Goal: Use online tool/utility: Utilize a website feature to perform a specific function

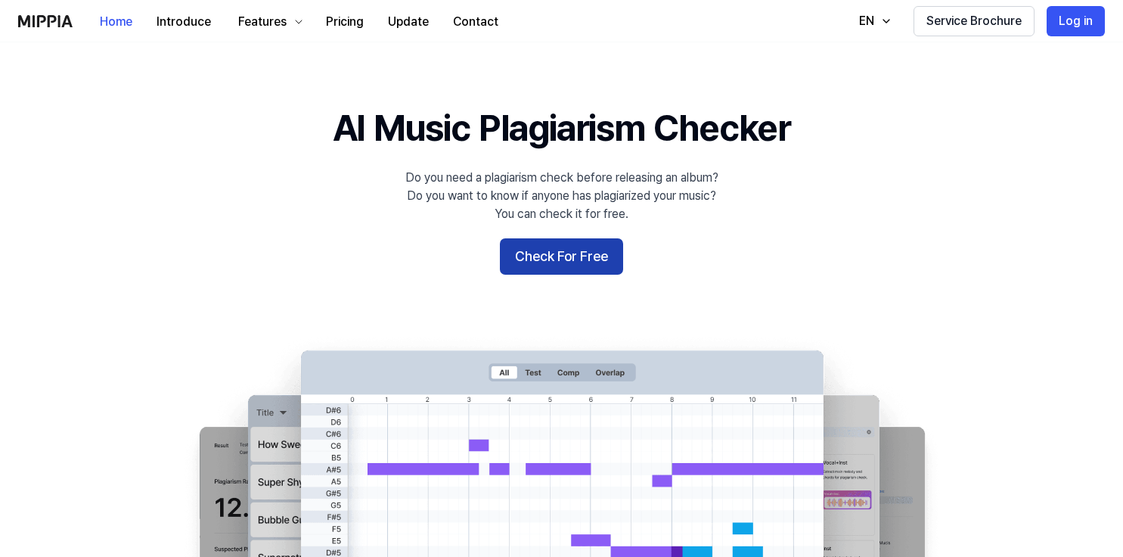
click at [557, 261] on button "Check For Free" at bounding box center [561, 256] width 123 height 36
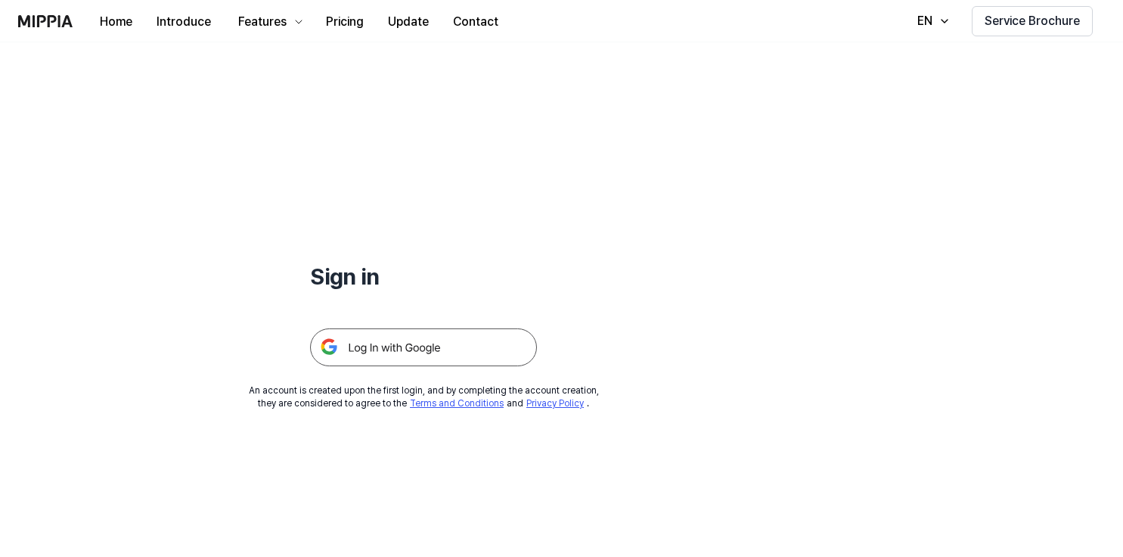
click at [371, 369] on div "Sign in An account is created upon the first login, and by completing the accou…" at bounding box center [423, 226] width 847 height 368
click at [371, 342] on img at bounding box center [423, 347] width 227 height 38
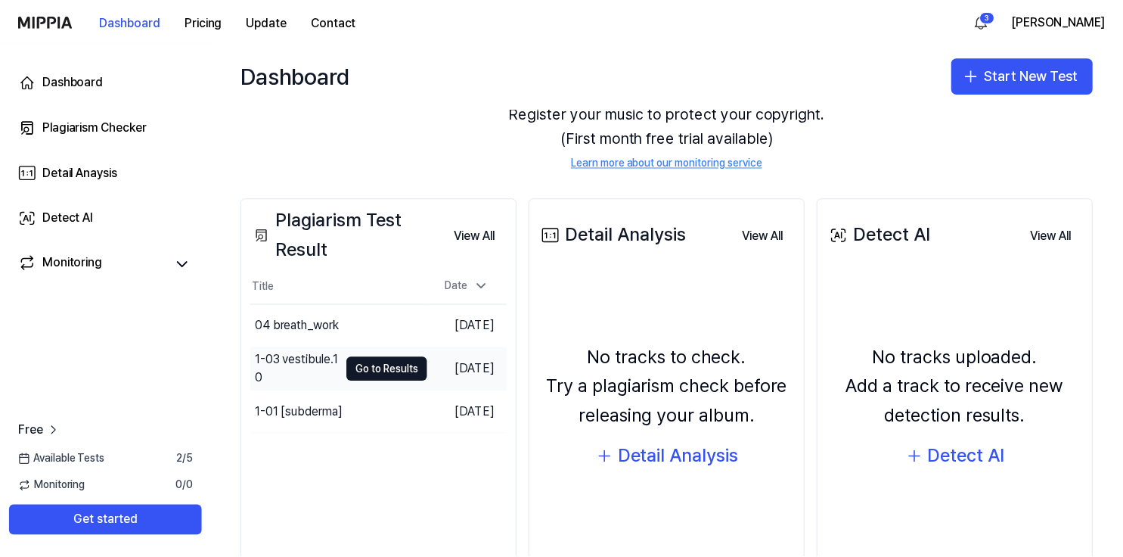
scroll to position [97, 0]
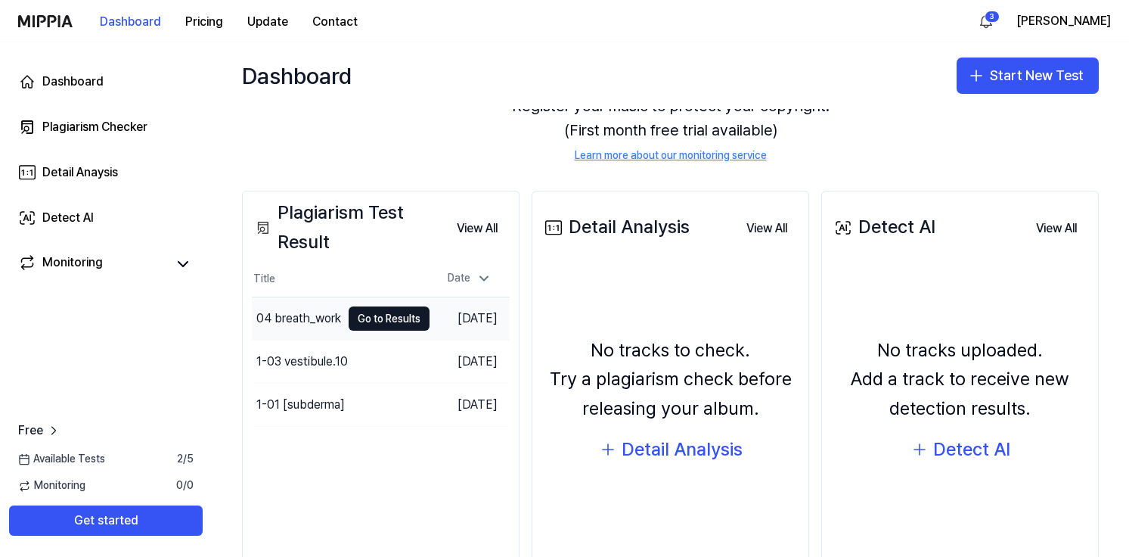
click at [334, 305] on td "04 breath_work Go to Results" at bounding box center [341, 318] width 178 height 42
click at [385, 316] on button "Go to Results" at bounding box center [389, 318] width 81 height 24
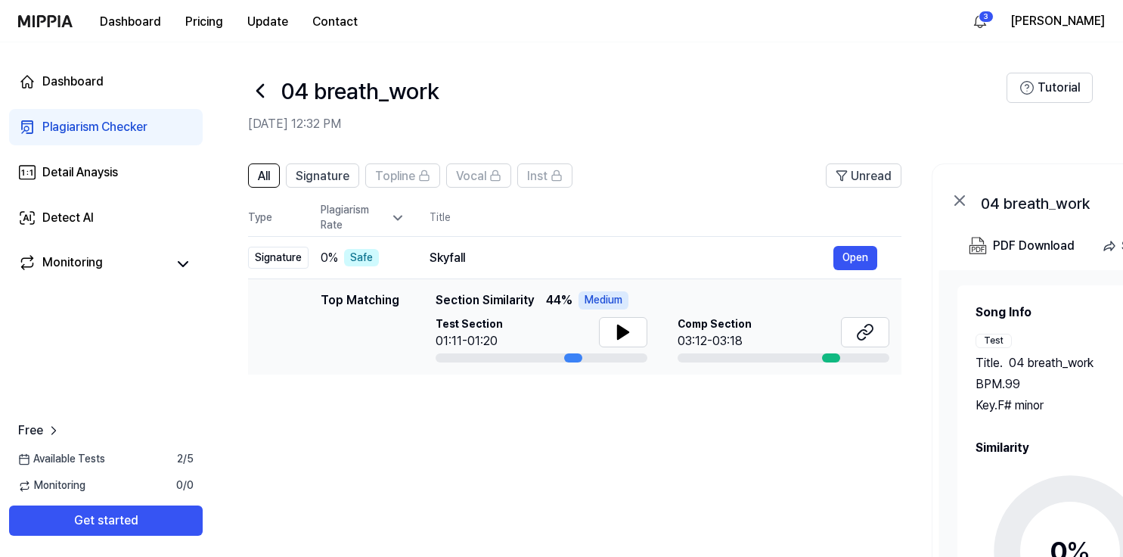
scroll to position [51, 0]
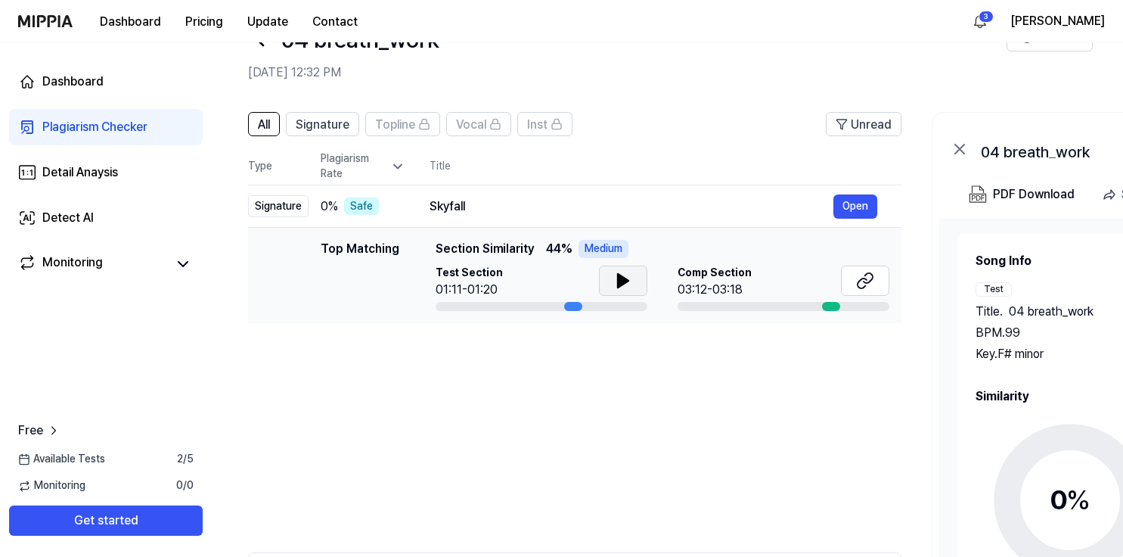
click at [628, 280] on icon at bounding box center [623, 281] width 11 height 14
click at [630, 278] on icon at bounding box center [623, 281] width 18 height 18
click at [99, 66] on link "Dashboard" at bounding box center [106, 82] width 194 height 36
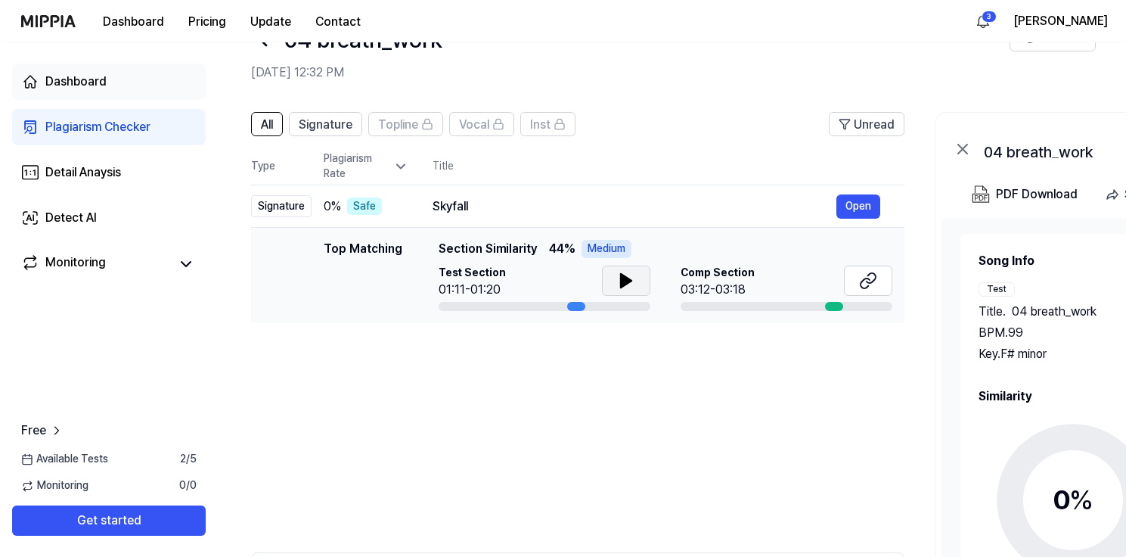
scroll to position [0, 0]
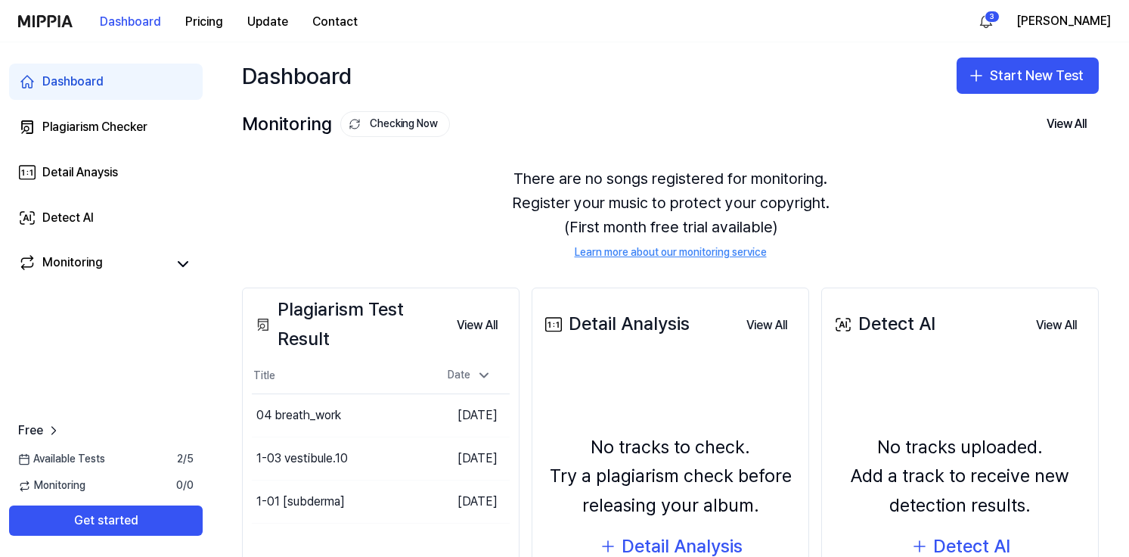
click at [110, 545] on div "Free Available Tests 2 / 5 Monitoring 0 / 0 Get started" at bounding box center [106, 478] width 212 height 157
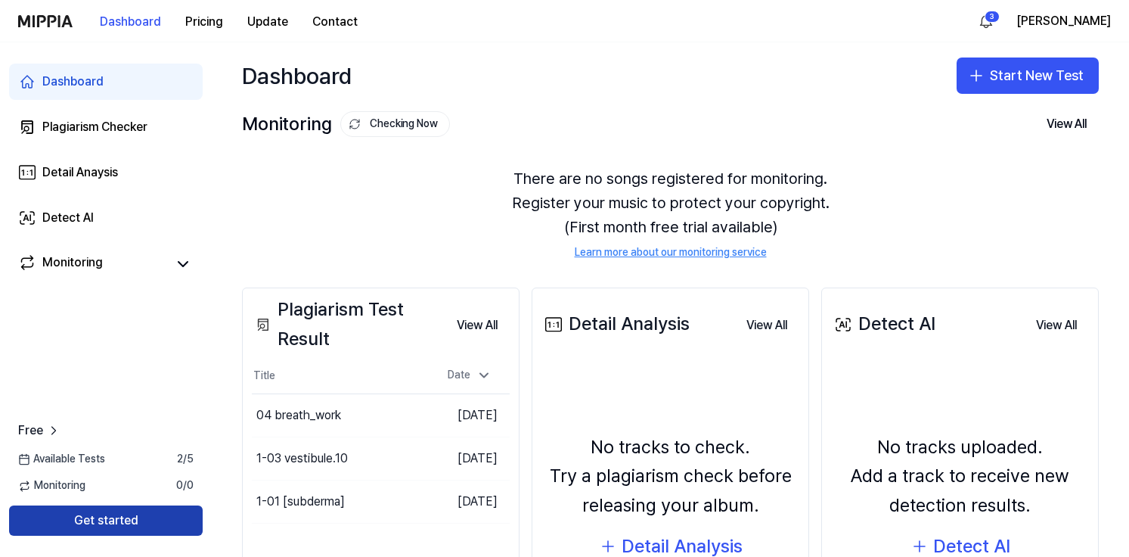
click at [110, 529] on button "Get started" at bounding box center [106, 520] width 194 height 30
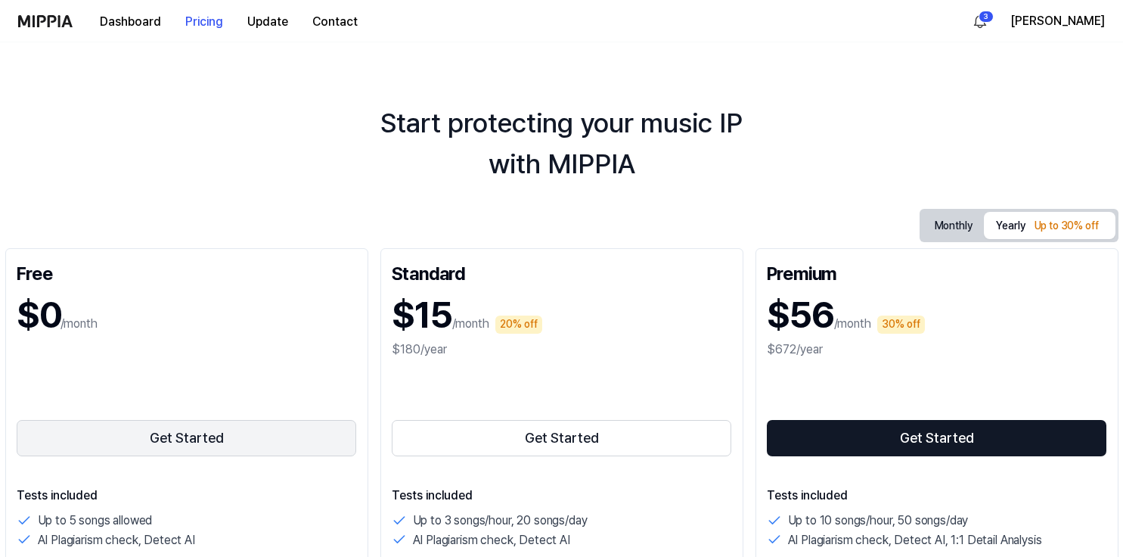
click at [221, 436] on button "Get Started" at bounding box center [187, 438] width 340 height 36
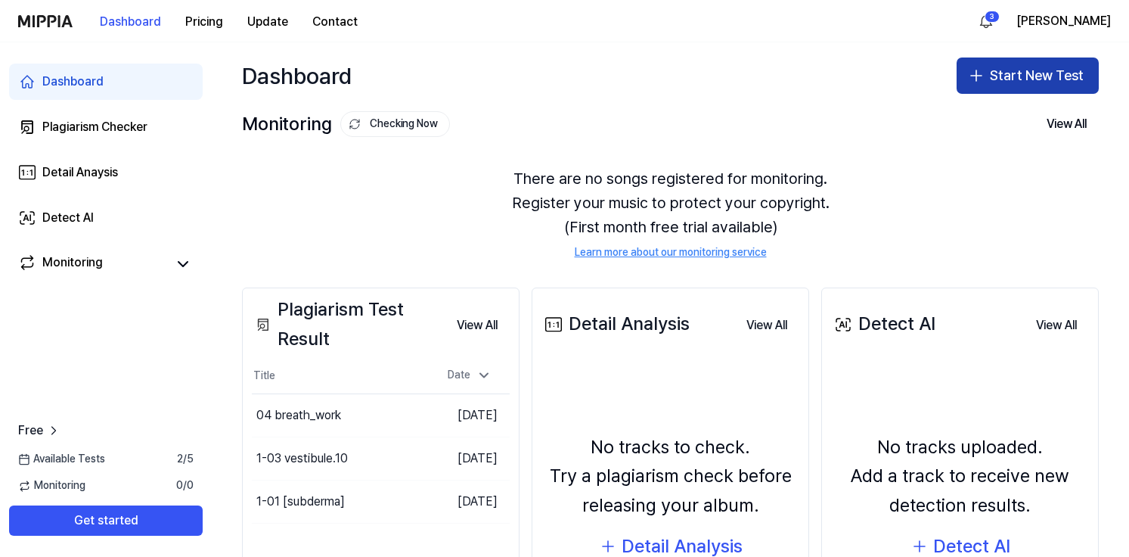
click at [980, 73] on icon "button" at bounding box center [976, 76] width 18 height 18
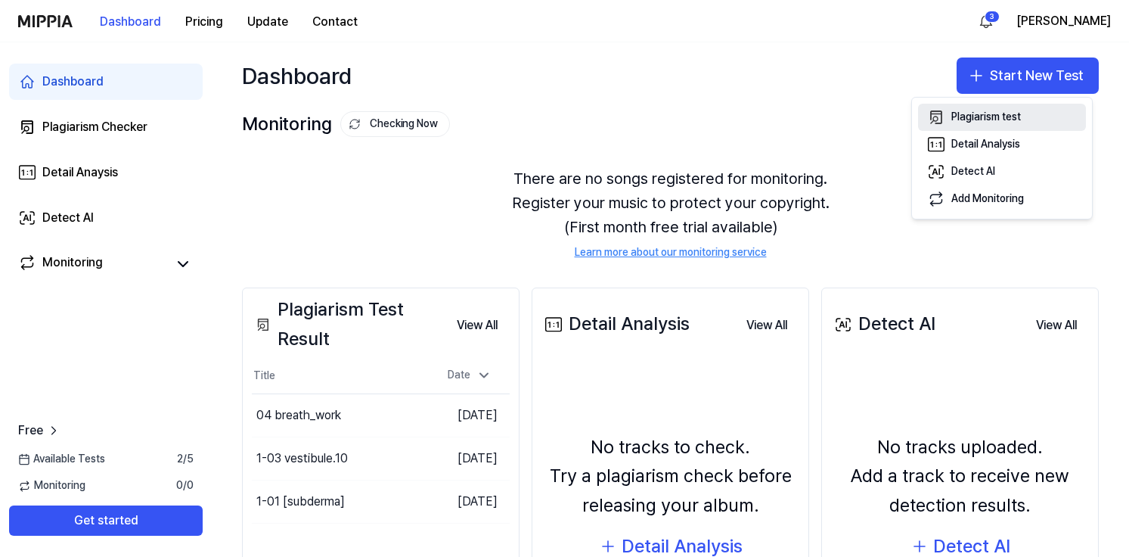
click at [992, 115] on div "Plagiarism test" at bounding box center [986, 117] width 70 height 15
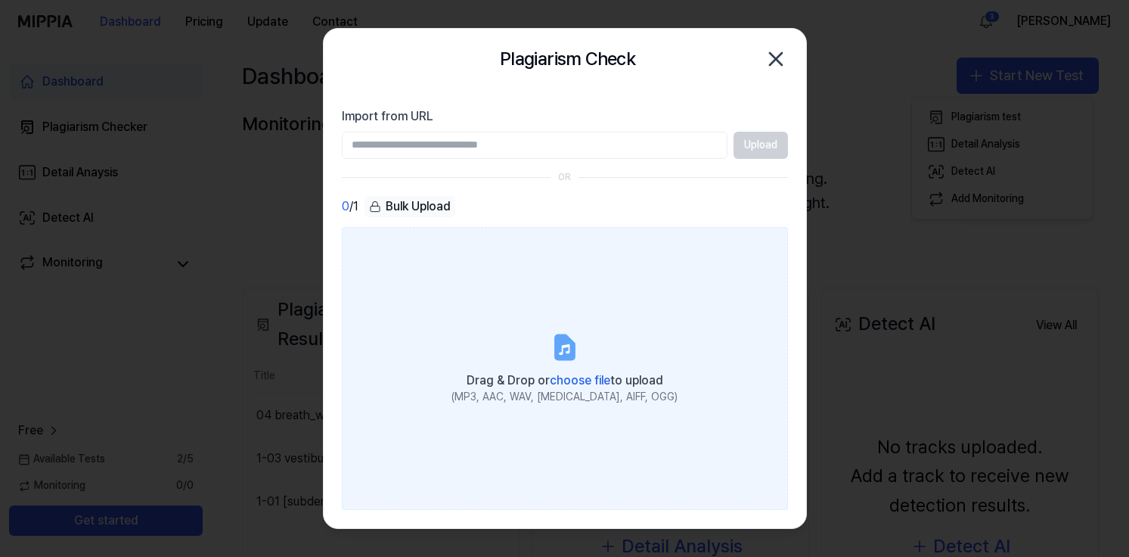
click at [546, 387] on span "Drag & Drop or choose file to upload" at bounding box center [565, 380] width 197 height 14
click at [0, 0] on input "Drag & Drop or choose file to upload (MP3, AAC, WAV, FLAC, AIFF, OGG)" at bounding box center [0, 0] width 0 height 0
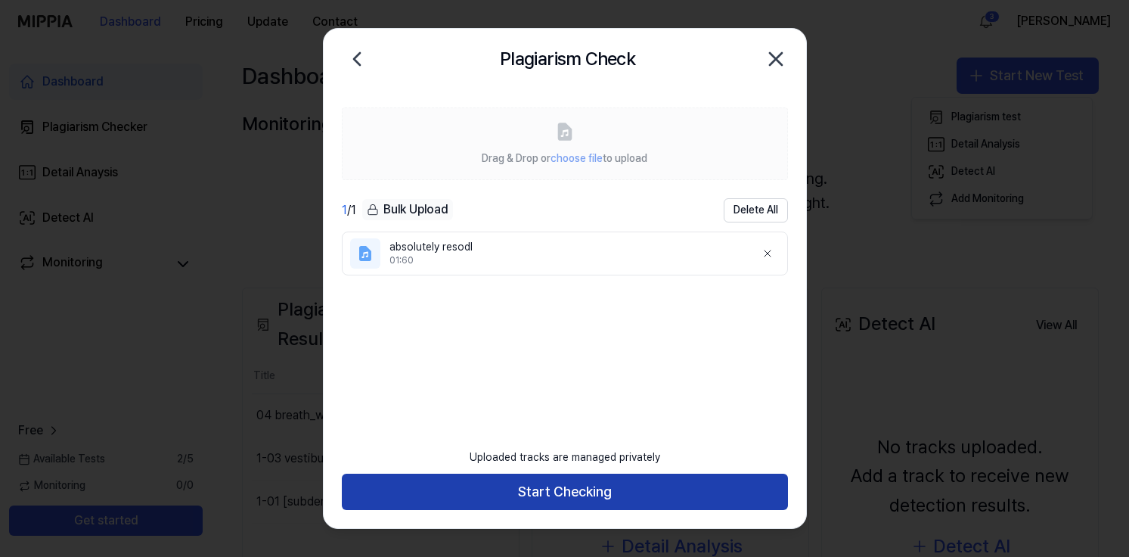
click at [585, 505] on button "Start Checking" at bounding box center [565, 491] width 446 height 36
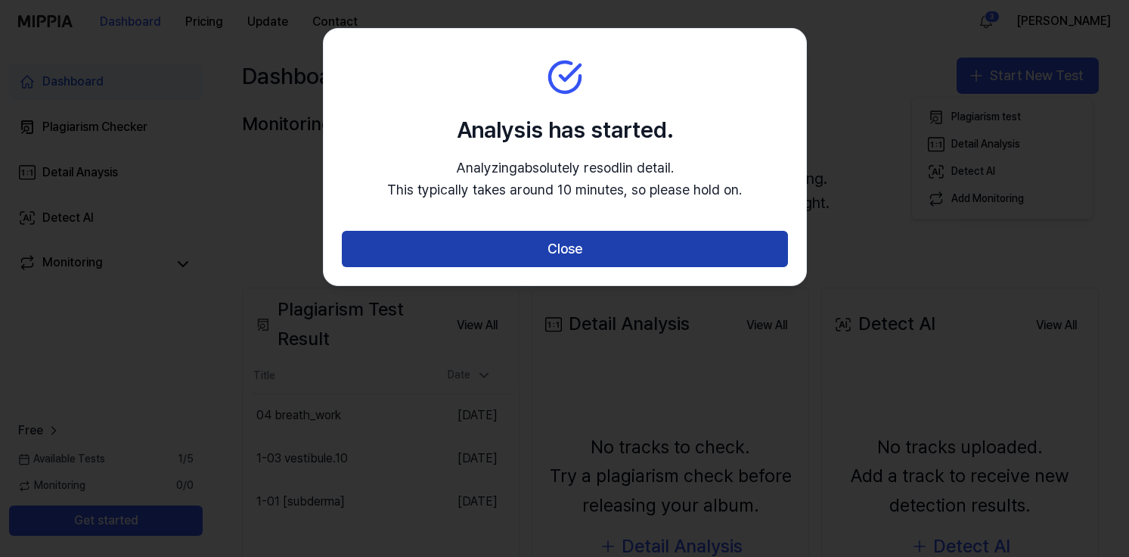
click at [649, 234] on button "Close" at bounding box center [565, 249] width 446 height 36
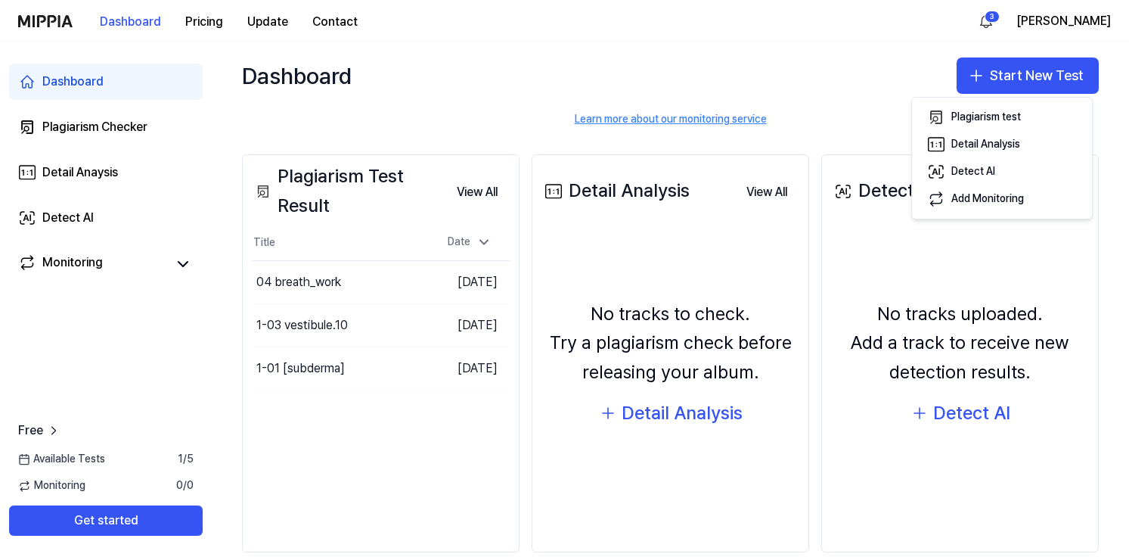
scroll to position [132, 0]
